Goal: Check status

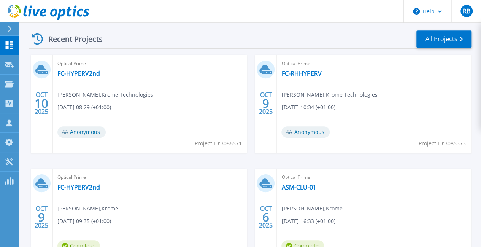
scroll to position [213, 0]
click at [281, 186] on link "ASM-CLU-01" at bounding box center [298, 187] width 35 height 8
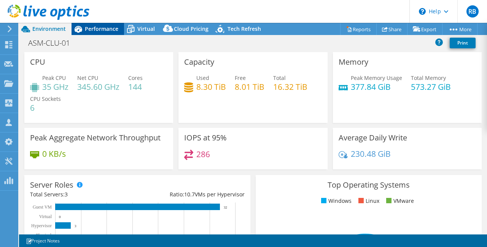
select select "USD"
click at [104, 30] on span "Performance" at bounding box center [101, 28] width 33 height 7
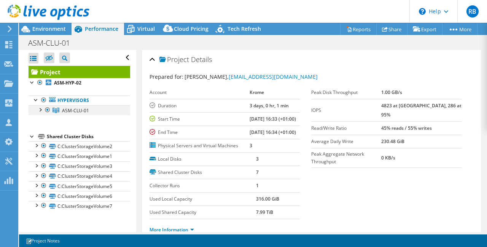
click at [42, 109] on div at bounding box center [40, 109] width 8 height 8
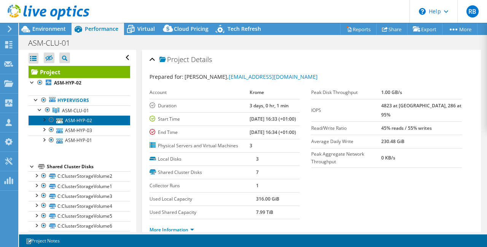
click at [84, 119] on link "ASM-HYP-02" at bounding box center [80, 120] width 102 height 10
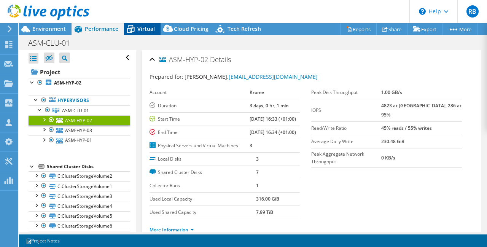
click at [134, 30] on icon at bounding box center [131, 30] width 8 height 6
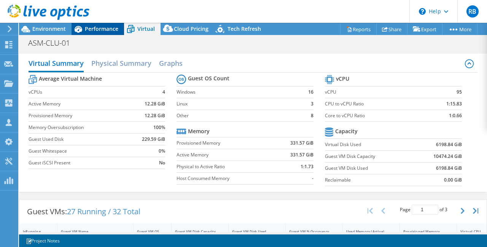
click at [105, 28] on span "Performance" at bounding box center [101, 28] width 33 height 7
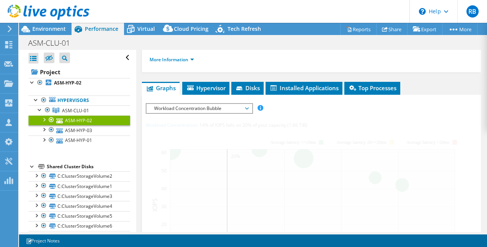
scroll to position [171, 0]
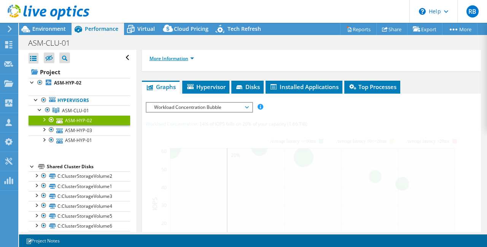
click at [161, 62] on link "More Information" at bounding box center [171, 58] width 44 height 6
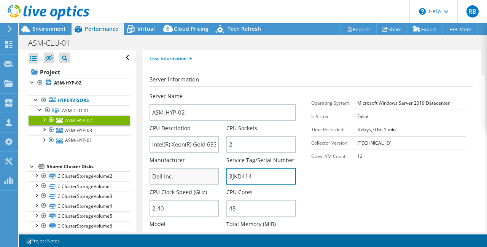
drag, startPoint x: 264, startPoint y: 207, endPoint x: 203, endPoint y: 192, distance: 62.6
click at [203, 92] on div "Server Name ASM-HYP-02 CPU Description Intel(R) Xeon(R) Gold 6336Y CPU @ 2.40GH…" at bounding box center [226, 92] width 154 height 0
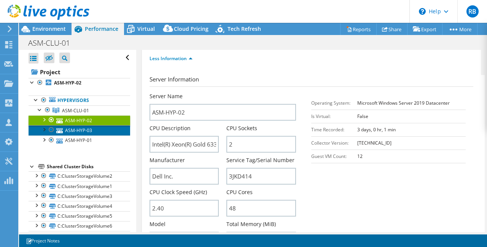
click at [86, 131] on link "ASM-HYP-03" at bounding box center [80, 130] width 102 height 10
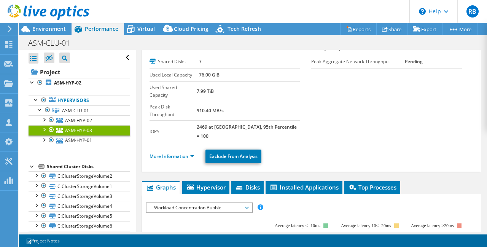
scroll to position [44, 0]
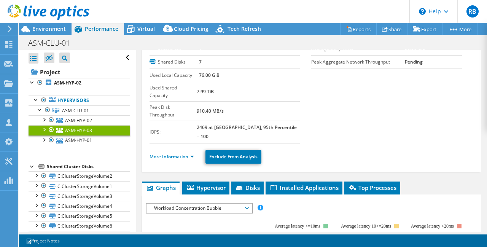
click at [170, 153] on link "More Information" at bounding box center [171, 156] width 44 height 6
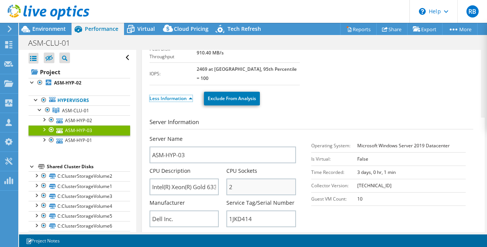
scroll to position [103, 0]
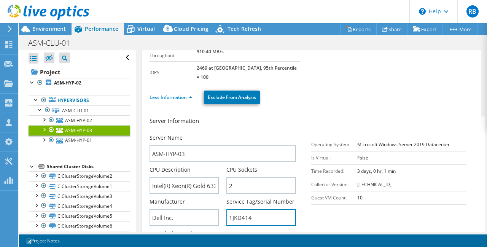
drag, startPoint x: 259, startPoint y: 197, endPoint x: 204, endPoint y: 185, distance: 55.9
click at [204, 134] on div "Server Name ASM-HYP-03 CPU Description Intel(R) Xeon(R) Gold 6336Y CPU @ 2.40GH…" at bounding box center [226, 134] width 154 height 0
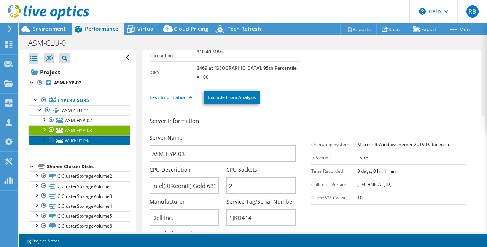
click at [83, 140] on link "ASM-HYP-01" at bounding box center [80, 140] width 102 height 10
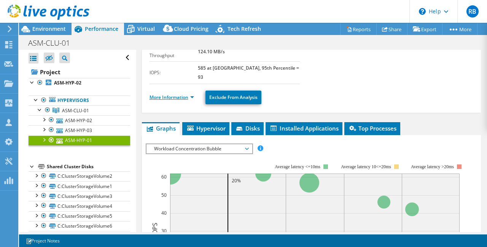
click at [175, 94] on link "More Information" at bounding box center [171, 97] width 44 height 6
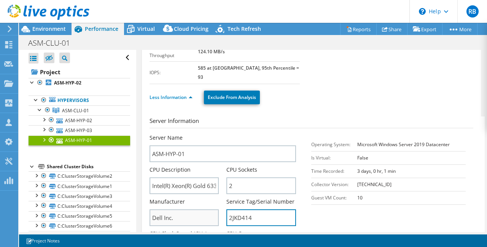
drag, startPoint x: 260, startPoint y: 191, endPoint x: 212, endPoint y: 192, distance: 47.9
click at [212, 134] on div "Server Name ASM-HYP-01 CPU Description Intel(R) Xeon(R) Gold 6336Y CPU @ 2.40GH…" at bounding box center [226, 134] width 154 height 0
